Goal: Find specific page/section: Locate a particular part of the current website

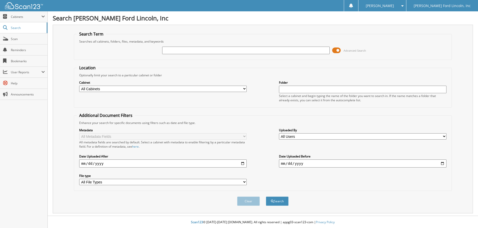
drag, startPoint x: 178, startPoint y: 49, endPoint x: 181, endPoint y: 49, distance: 2.6
click at [180, 49] on input "text" at bounding box center [245, 51] width 167 height 8
type input "41086"
click at [266, 197] on button "Search" at bounding box center [277, 201] width 23 height 9
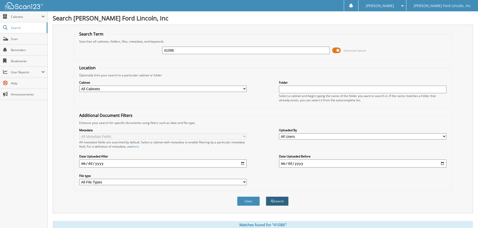
click at [282, 199] on button "Search" at bounding box center [277, 201] width 23 height 9
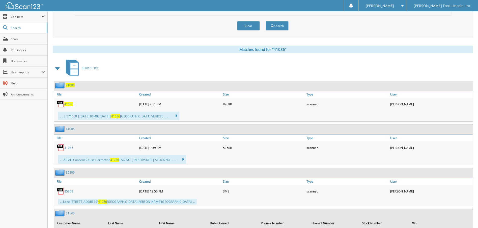
scroll to position [176, 0]
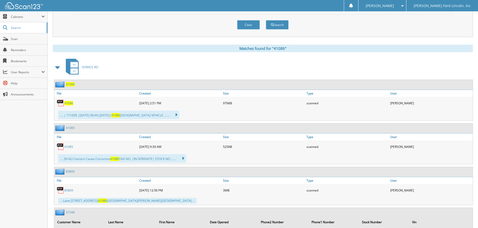
click at [69, 103] on span "41086" at bounding box center [68, 103] width 9 height 4
